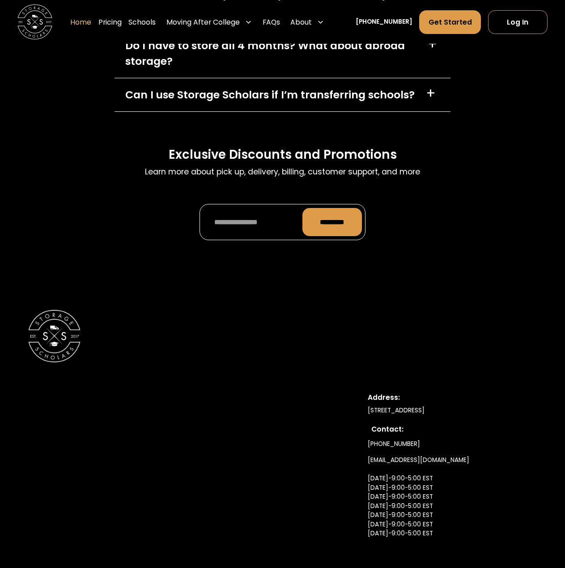
scroll to position [2769, 0]
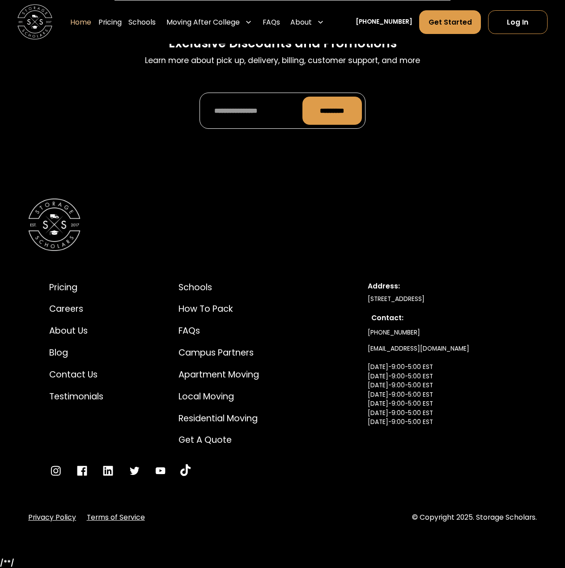
drag, startPoint x: 367, startPoint y: 298, endPoint x: 540, endPoint y: 297, distance: 172.6
click at [540, 297] on div "Pricing Careers About Us Blog Contact Us Testimonials Schools How to Pack FAQs …" at bounding box center [282, 361] width 565 height 394
copy div "[STREET_ADDRESS]"
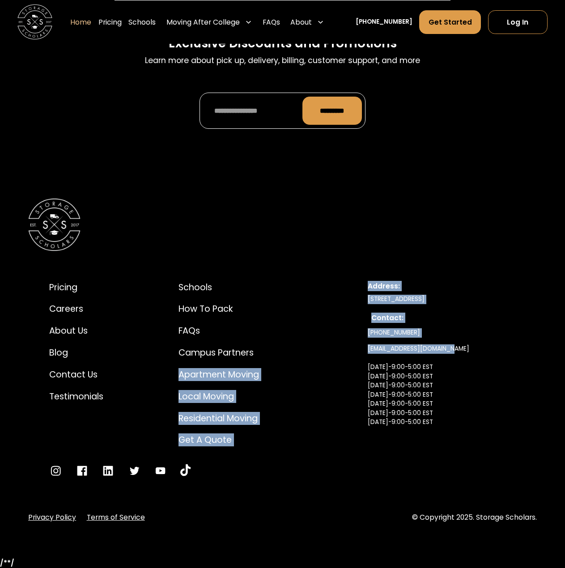
drag, startPoint x: 356, startPoint y: 347, endPoint x: 480, endPoint y: 349, distance: 123.9
click at [478, 350] on div "Pricing Careers About Us Blog Contact Us Testimonials Schools How to Pack FAQs …" at bounding box center [282, 379] width 508 height 238
click at [496, 349] on div "[PHONE_NUMBER] [EMAIL_ADDRESS][DOMAIN_NAME] [DATE]-9:00-5:00 EST [DATE]-9:00-5:…" at bounding box center [442, 387] width 148 height 124
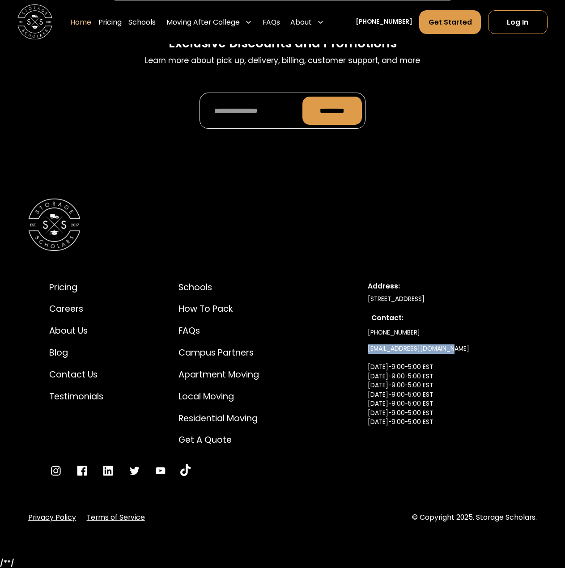
drag, startPoint x: 467, startPoint y: 350, endPoint x: 368, endPoint y: 350, distance: 99.3
click at [368, 350] on div "[PHONE_NUMBER] [EMAIL_ADDRESS][DOMAIN_NAME] [DATE]-9:00-5:00 EST [DATE]-9:00-5:…" at bounding box center [442, 387] width 148 height 124
copy link "[EMAIL_ADDRESS][DOMAIN_NAME]"
